Goal: Connect with others: Connect with other users

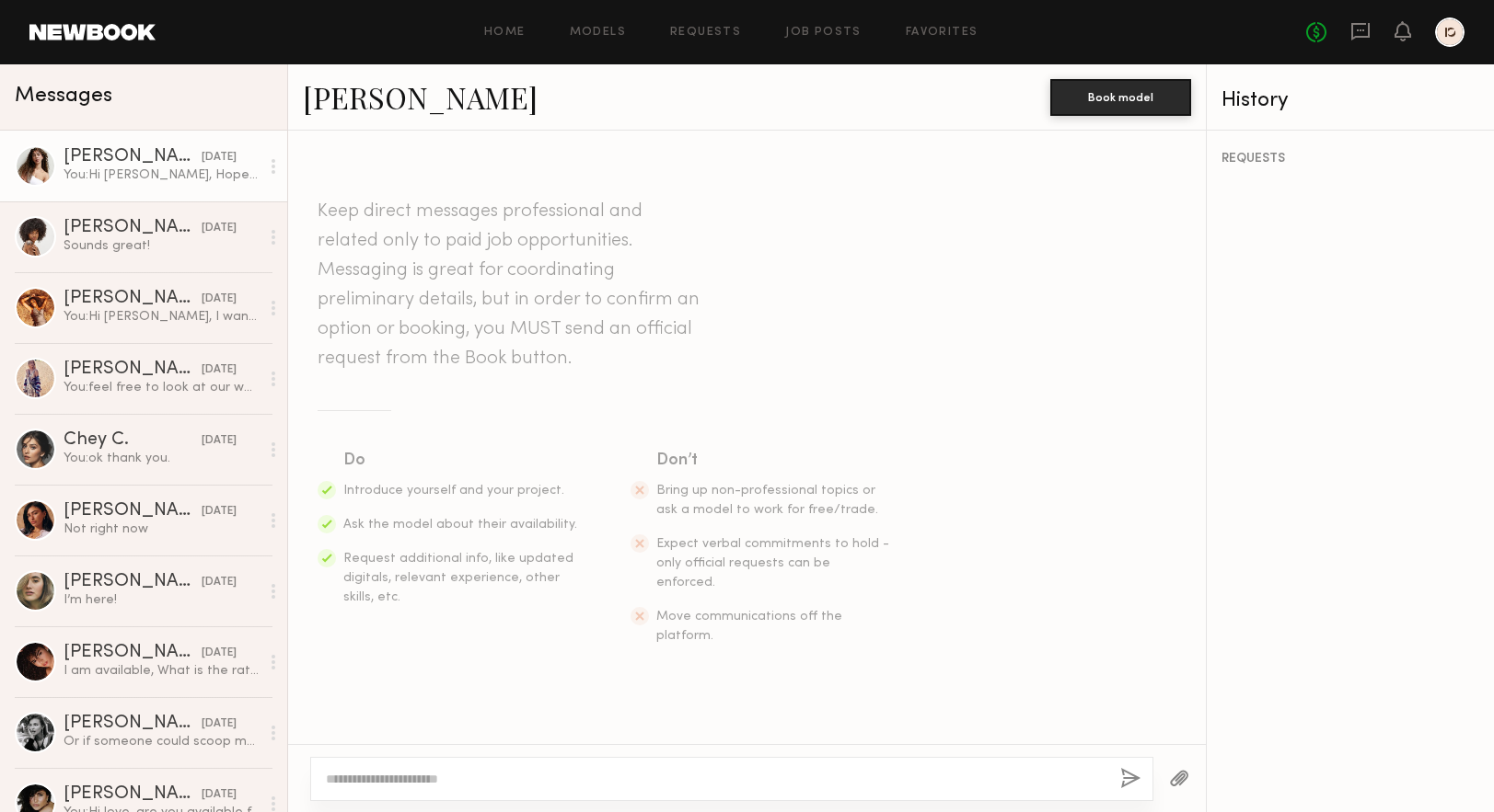
scroll to position [1911, 0]
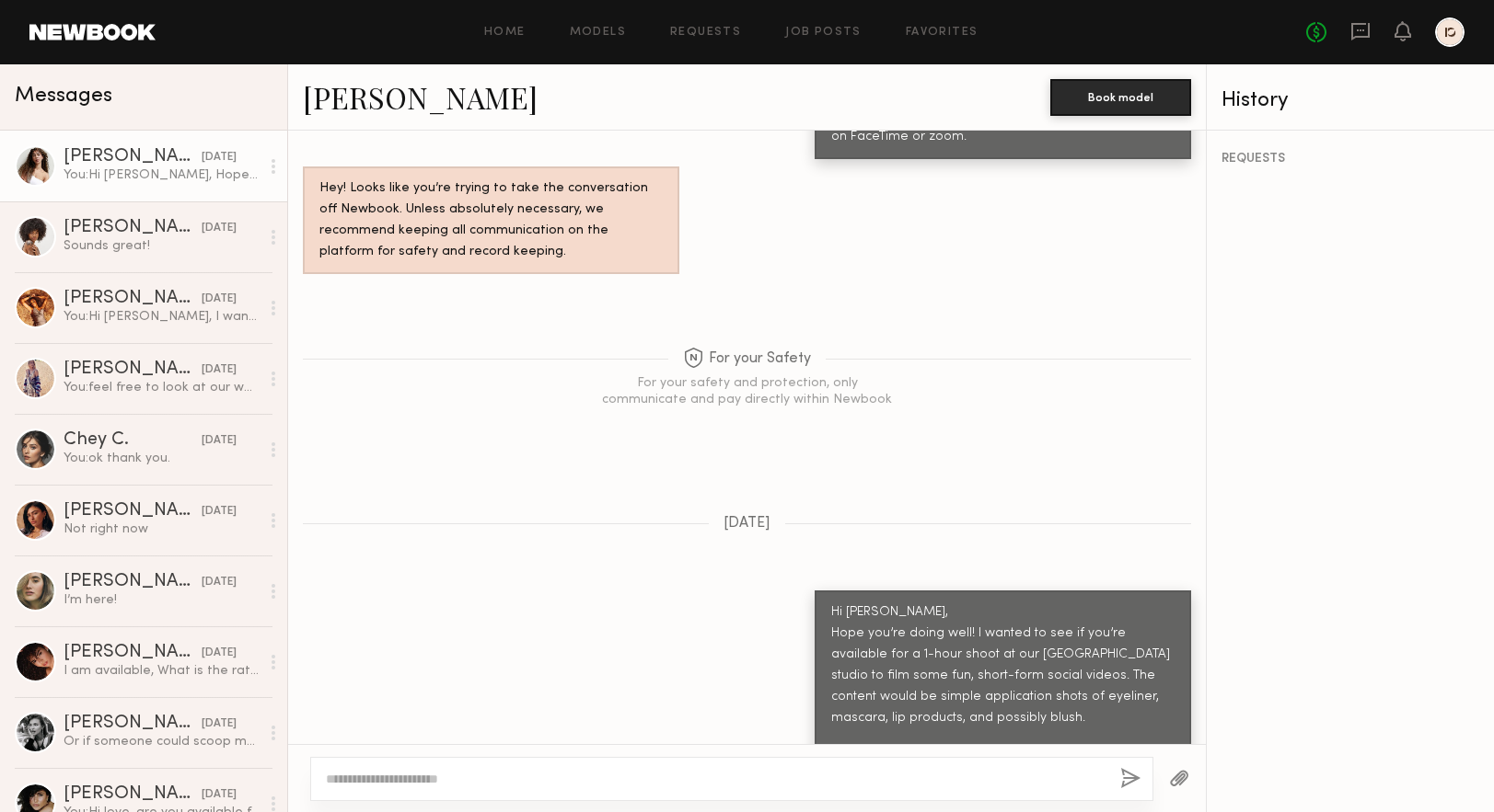
click at [205, 161] on div "[DATE]" at bounding box center [219, 158] width 35 height 18
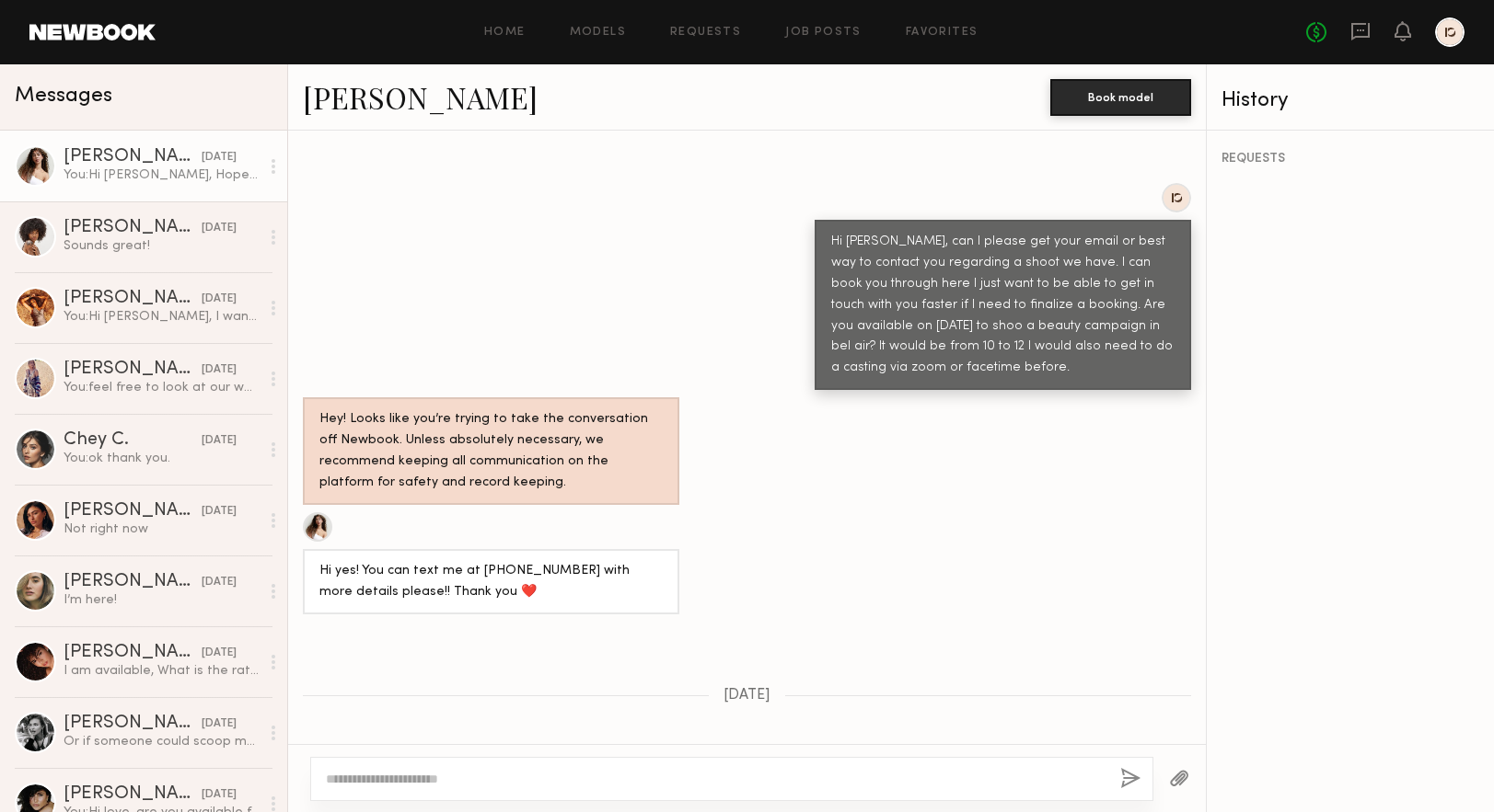
scroll to position [1168, 0]
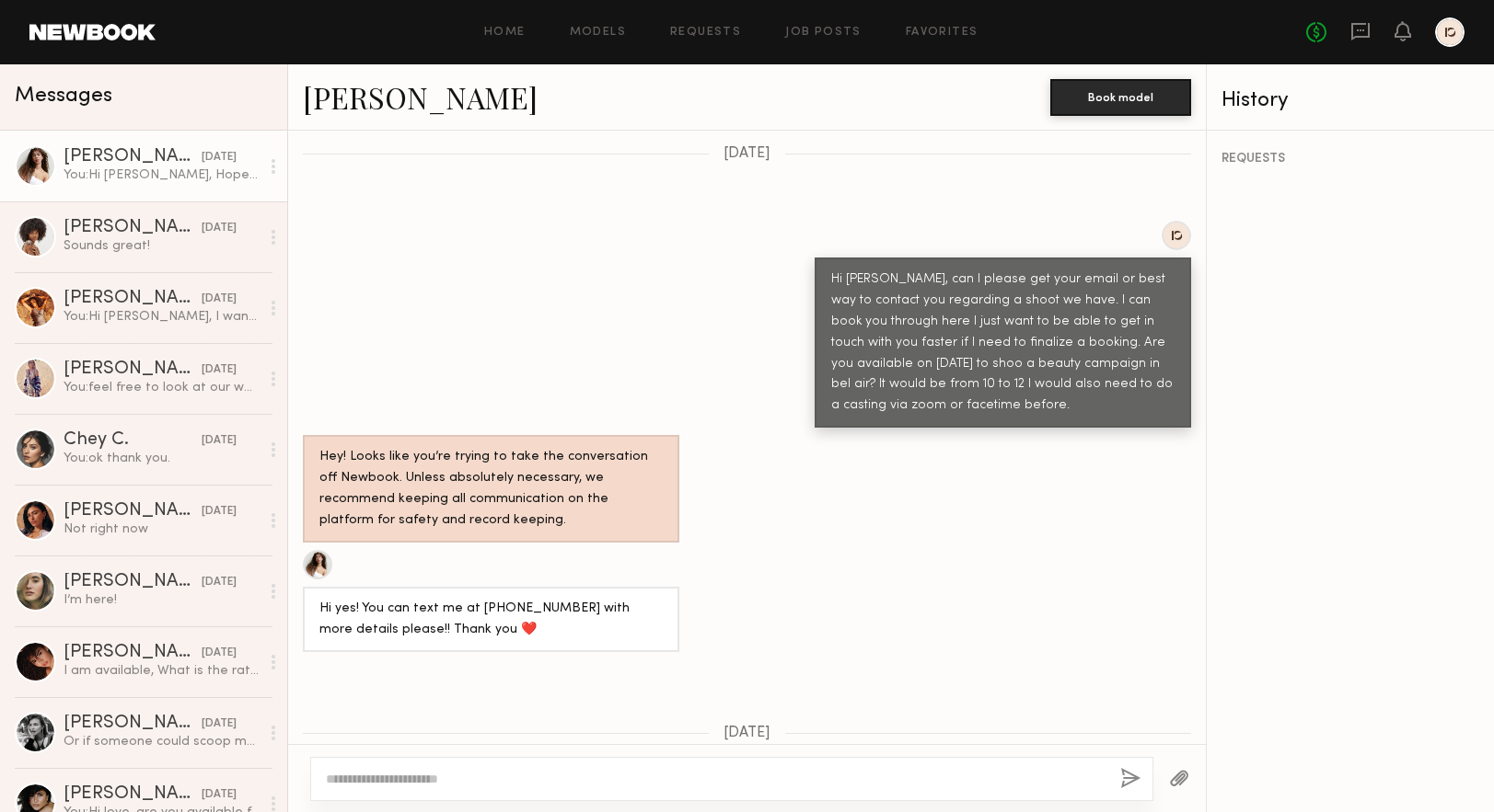
click at [331, 105] on link "[PERSON_NAME]" at bounding box center [420, 97] width 235 height 39
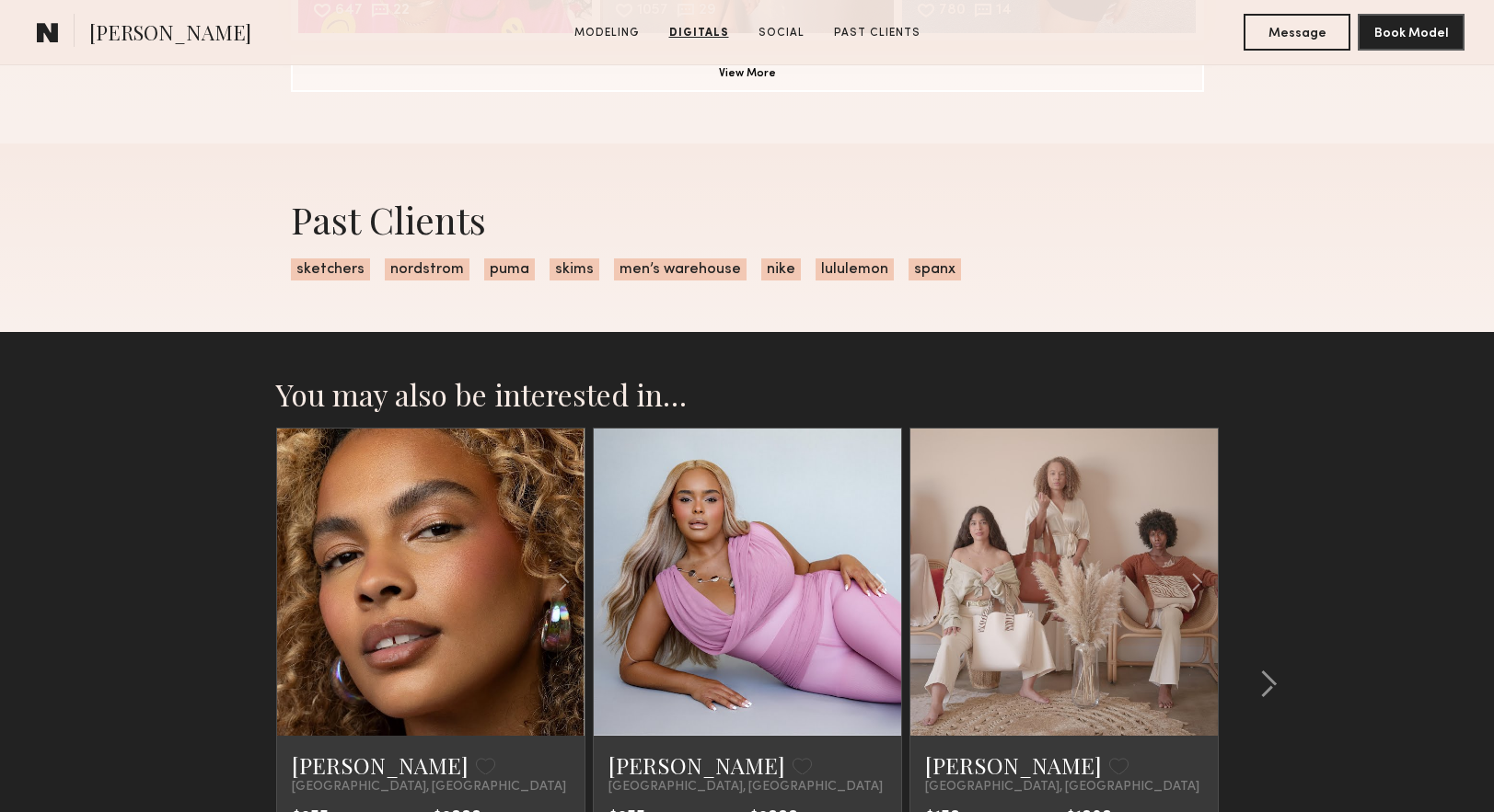
scroll to position [3348, 0]
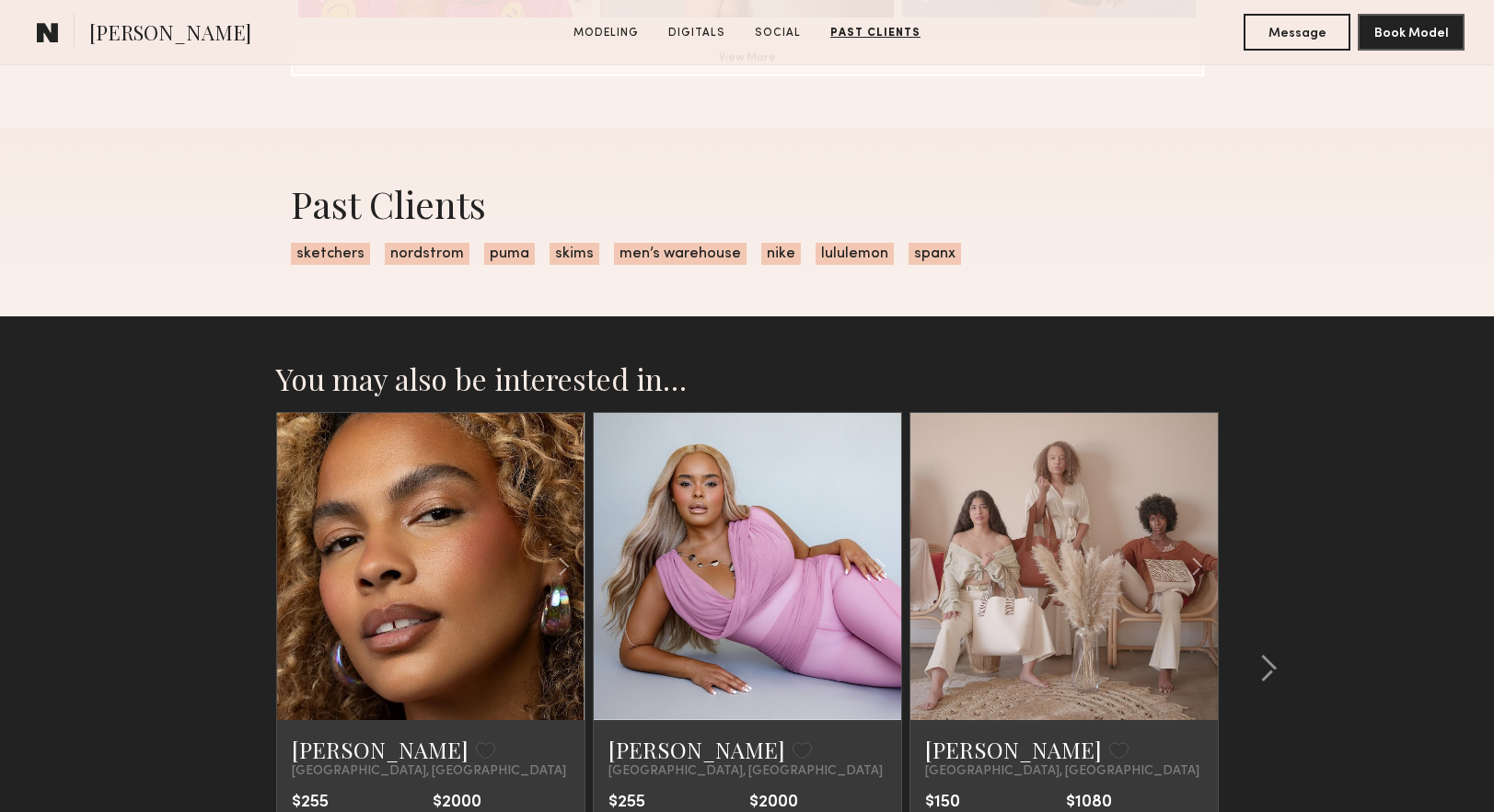
click at [427, 640] on link at bounding box center [431, 566] width 105 height 307
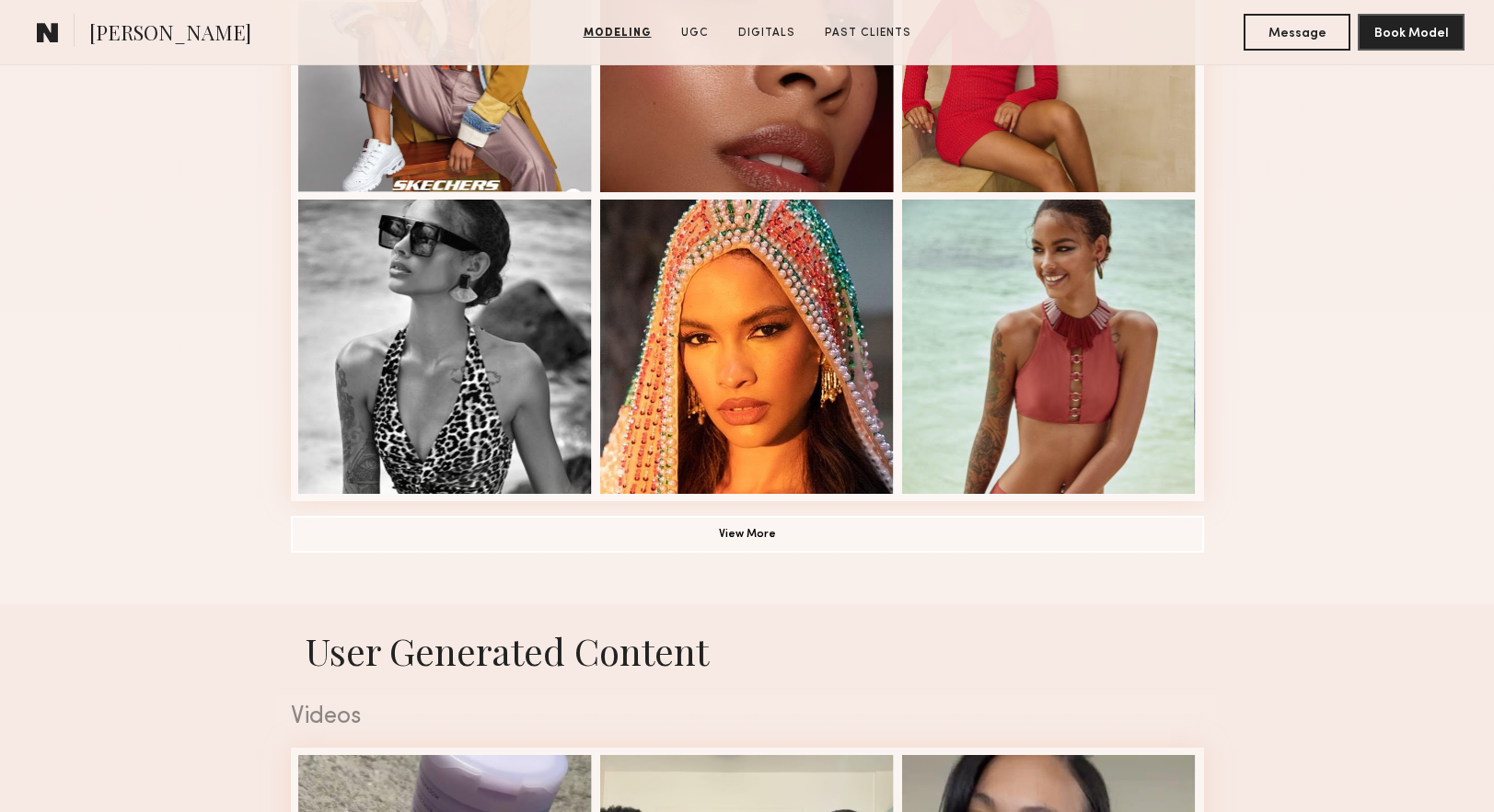
scroll to position [1787, 0]
